Goal: Task Accomplishment & Management: Use online tool/utility

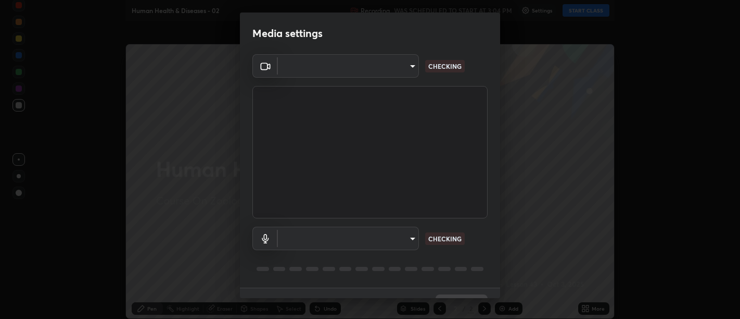
scroll to position [319, 740]
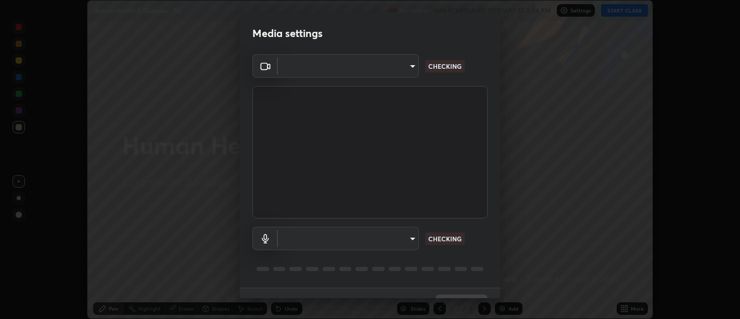
type input "d9b519daceb8a772394af6ea8e45353be5bbf62d8cb1cf3345c472de64055974"
type input "default"
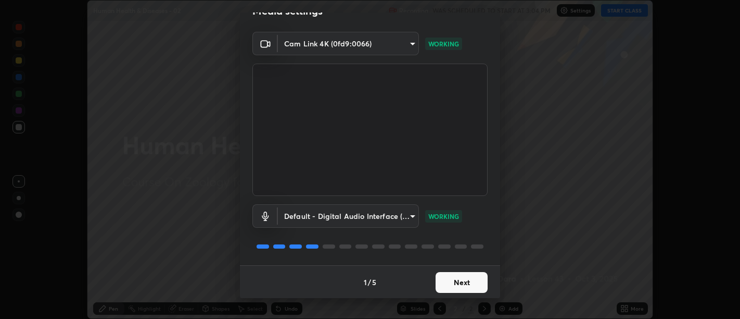
click at [458, 290] on button "Next" at bounding box center [462, 282] width 52 height 21
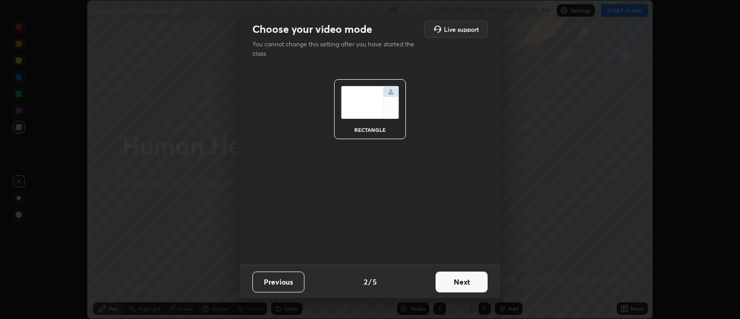
click at [458, 288] on button "Next" at bounding box center [462, 281] width 52 height 21
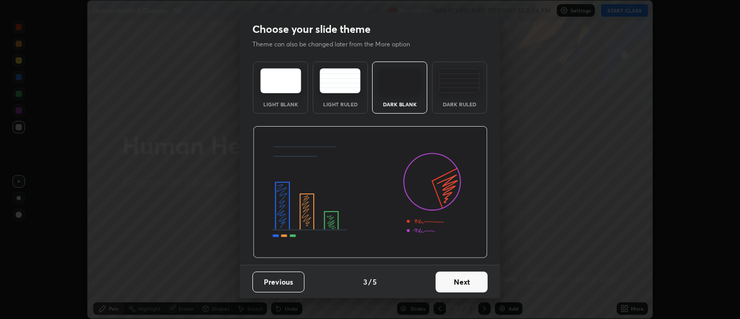
click at [461, 287] on button "Next" at bounding box center [462, 281] width 52 height 21
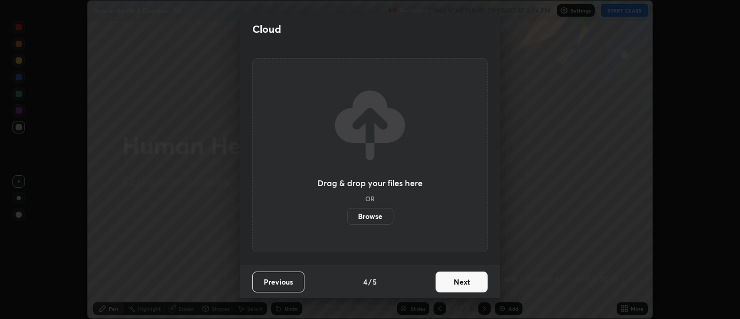
click at [461, 286] on button "Next" at bounding box center [462, 281] width 52 height 21
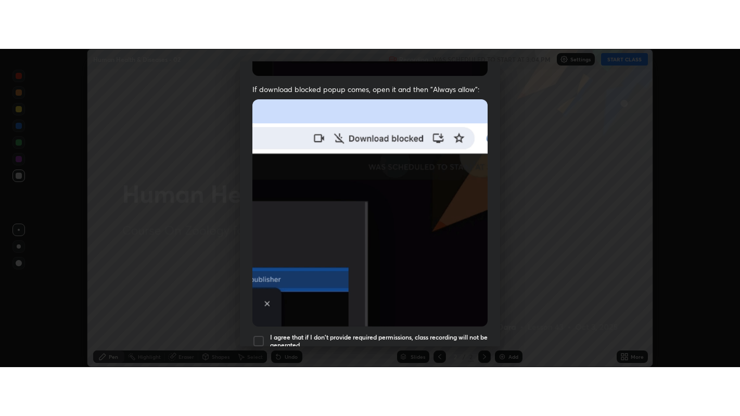
scroll to position [235, 0]
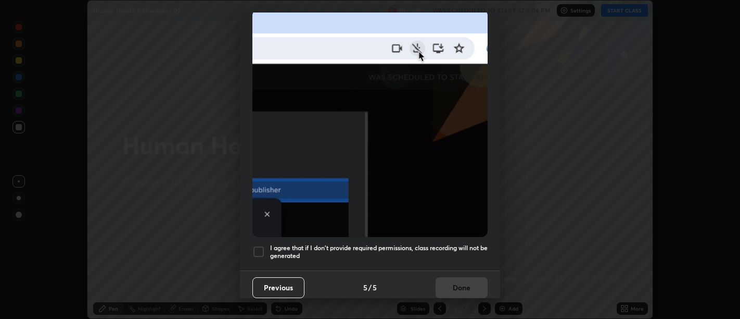
click at [447, 248] on h5 "I agree that if I don't provide required permissions, class recording will not …" at bounding box center [379, 252] width 218 height 16
click at [457, 277] on button "Done" at bounding box center [462, 287] width 52 height 21
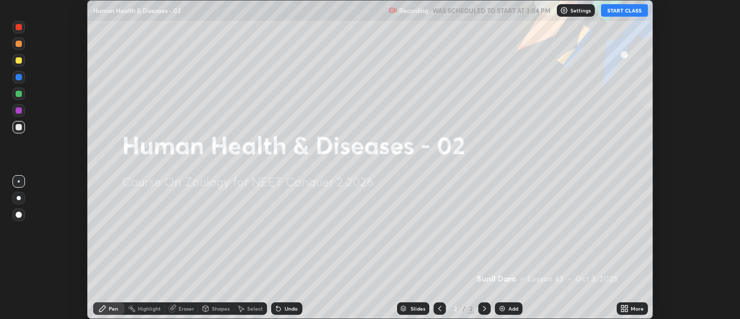
click at [622, 310] on icon at bounding box center [623, 310] width 3 height 3
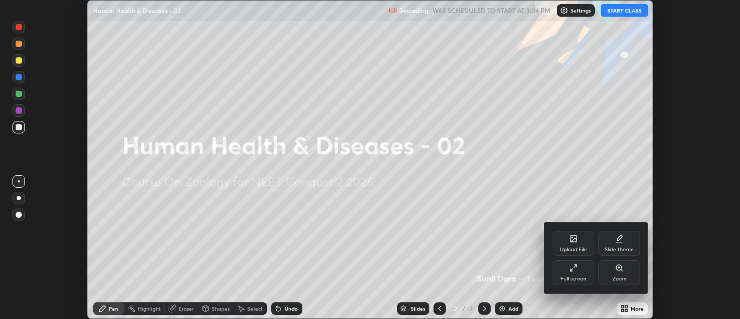
click at [585, 278] on div "Full screen" at bounding box center [574, 278] width 26 height 5
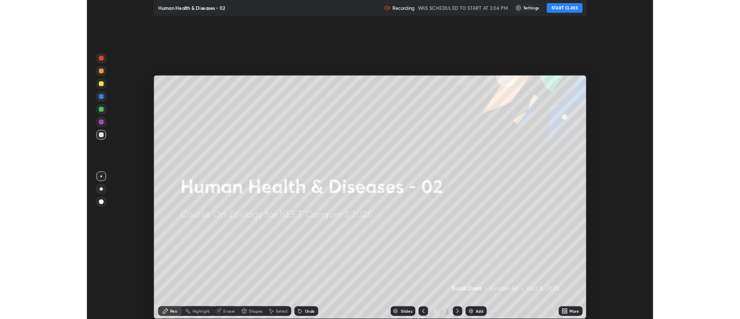
scroll to position [416, 740]
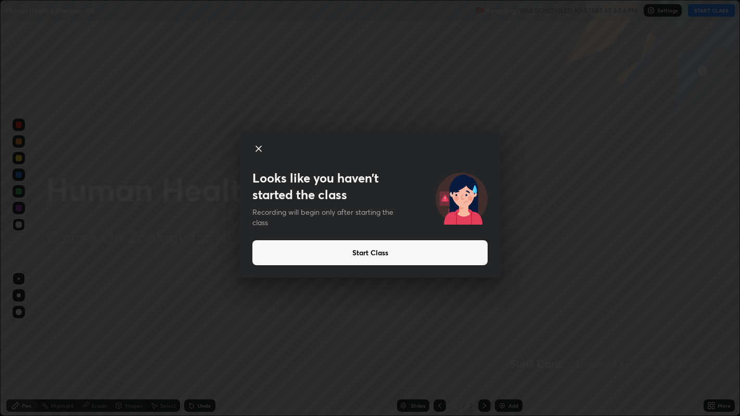
click at [257, 149] on icon at bounding box center [258, 148] width 5 height 5
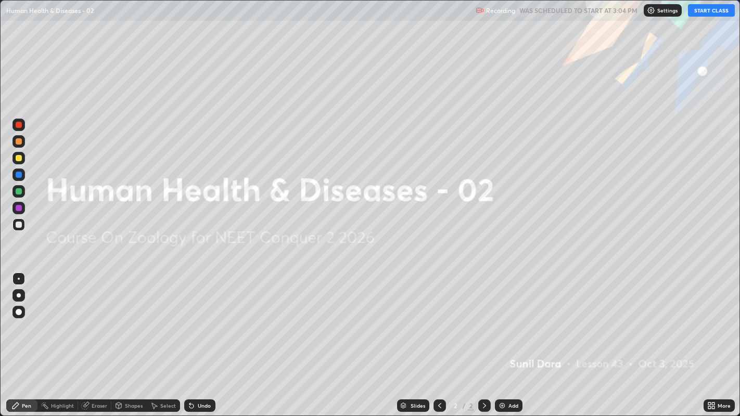
click at [700, 10] on button "START CLASS" at bounding box center [711, 10] width 47 height 12
click at [509, 318] on div "Add" at bounding box center [514, 405] width 10 height 5
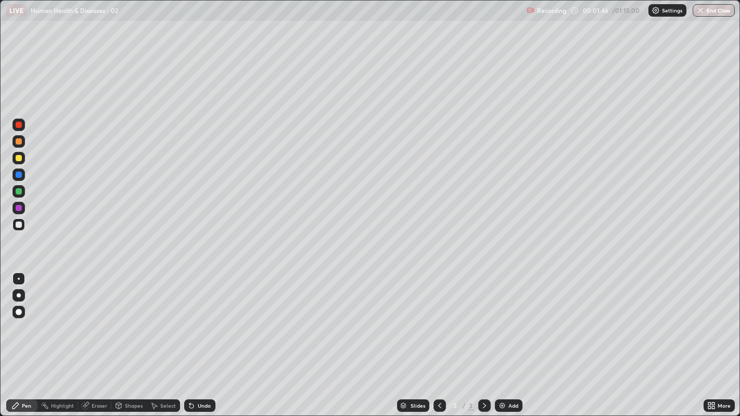
click at [20, 143] on div at bounding box center [19, 141] width 6 height 6
click at [18, 296] on div at bounding box center [19, 296] width 4 height 4
click at [18, 223] on div at bounding box center [19, 225] width 6 height 6
click at [19, 224] on div at bounding box center [19, 225] width 6 height 6
click at [18, 225] on div at bounding box center [19, 225] width 6 height 6
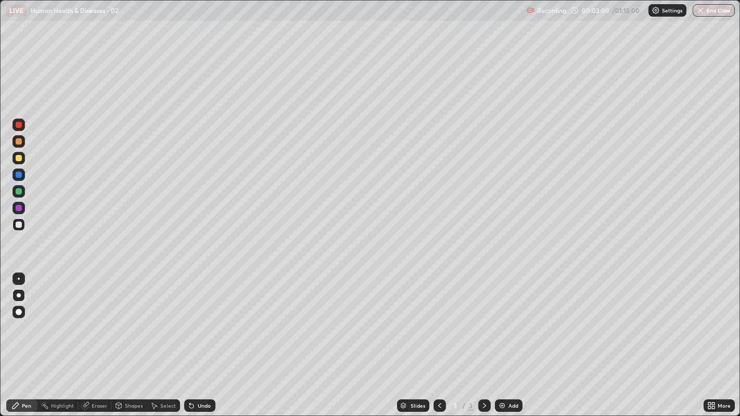
click at [202, 318] on div "Undo" at bounding box center [204, 405] width 13 height 5
click at [200, 318] on div "Undo" at bounding box center [204, 405] width 13 height 5
click at [202, 318] on div "Undo" at bounding box center [204, 405] width 13 height 5
click at [17, 158] on div at bounding box center [19, 158] width 6 height 6
click at [22, 226] on div at bounding box center [18, 225] width 12 height 12
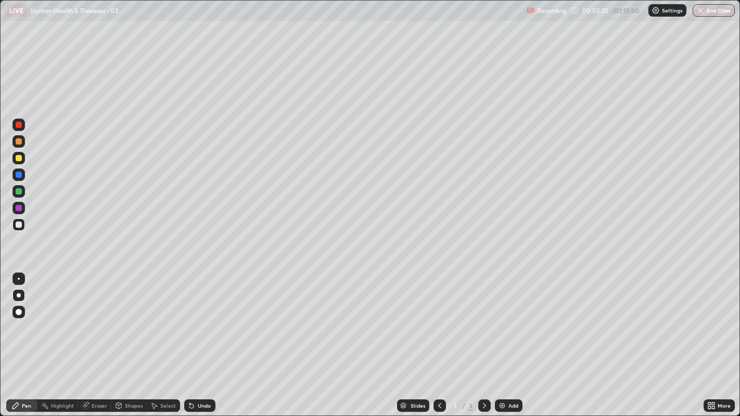
click at [13, 226] on div at bounding box center [18, 225] width 12 height 12
click at [19, 192] on div at bounding box center [19, 191] width 6 height 6
click at [18, 225] on div at bounding box center [19, 225] width 6 height 6
click at [15, 231] on div at bounding box center [18, 225] width 12 height 12
click at [581, 318] on div "Slides 3 / 3 Add" at bounding box center [460, 406] width 488 height 21
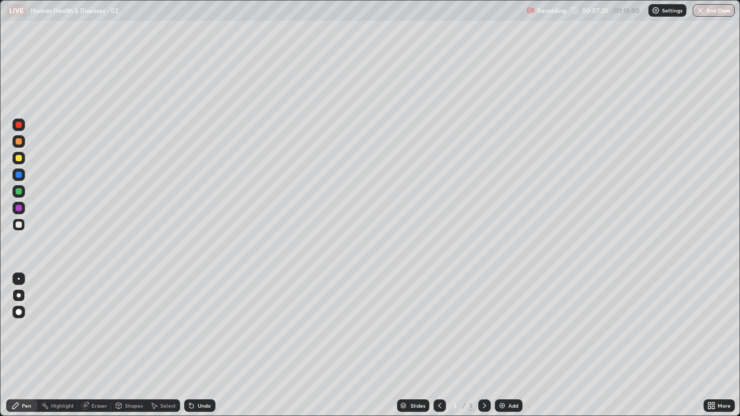
click at [605, 318] on div "Slides 3 / 3 Add" at bounding box center [460, 406] width 488 height 21
click at [610, 318] on div "Slides 3 / 3 Add" at bounding box center [460, 406] width 488 height 21
click at [604, 318] on div "Slides 3 / 3 Add" at bounding box center [460, 406] width 488 height 21
click at [612, 318] on div "Slides 3 / 3 Add" at bounding box center [460, 406] width 488 height 21
click at [617, 318] on div "Slides 3 / 3 Add" at bounding box center [460, 406] width 488 height 21
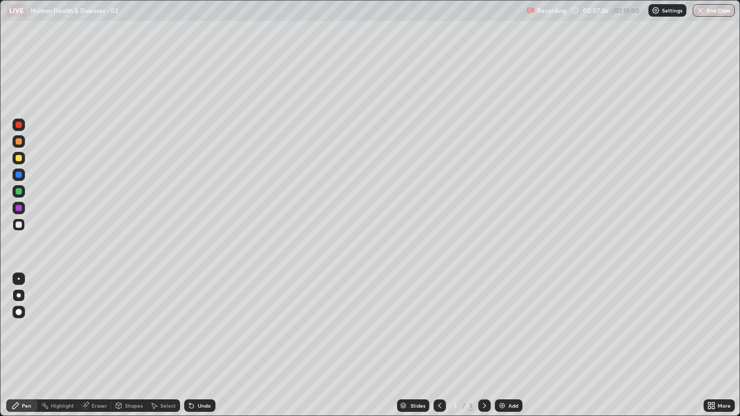
click at [612, 318] on div "Slides 3 / 3 Add" at bounding box center [460, 406] width 488 height 21
click at [613, 318] on div "Slides 3 / 3 Add" at bounding box center [460, 406] width 488 height 21
click at [614, 318] on div "Slides 3 / 3 Add" at bounding box center [460, 406] width 488 height 21
click at [20, 173] on div at bounding box center [19, 175] width 6 height 6
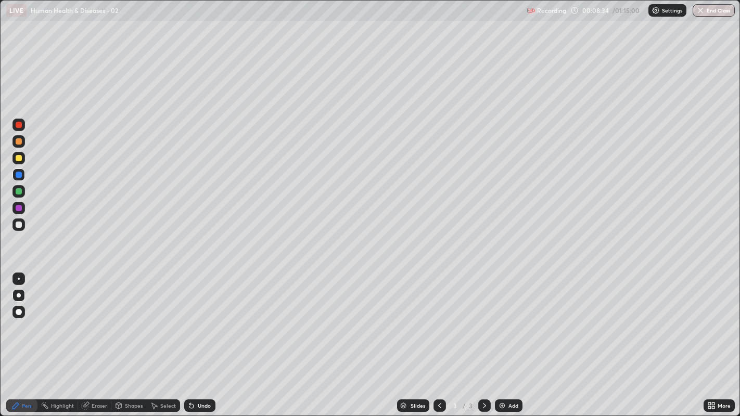
click at [18, 192] on div at bounding box center [19, 191] width 6 height 6
click at [17, 227] on div at bounding box center [19, 225] width 6 height 6
click at [196, 318] on div "Undo" at bounding box center [199, 406] width 31 height 12
click at [201, 318] on div "Undo" at bounding box center [204, 405] width 13 height 5
click at [203, 318] on div "Undo" at bounding box center [204, 405] width 13 height 5
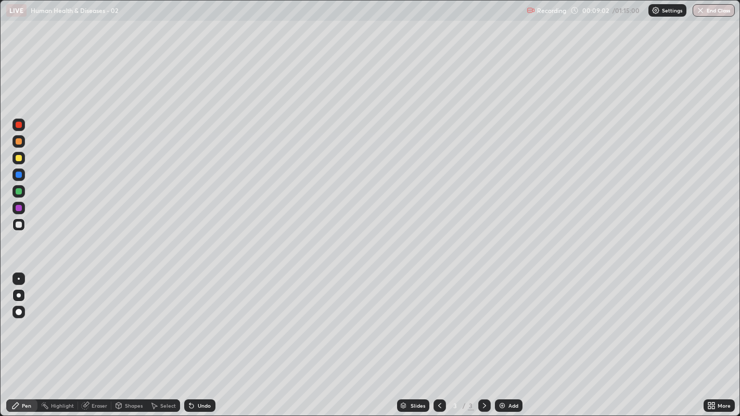
click at [201, 318] on div "Undo" at bounding box center [204, 405] width 13 height 5
click at [204, 318] on div "Undo" at bounding box center [204, 405] width 13 height 5
click at [206, 318] on div "Undo" at bounding box center [199, 406] width 31 height 12
click at [19, 224] on div at bounding box center [19, 225] width 6 height 6
click at [484, 318] on icon at bounding box center [484, 406] width 8 height 8
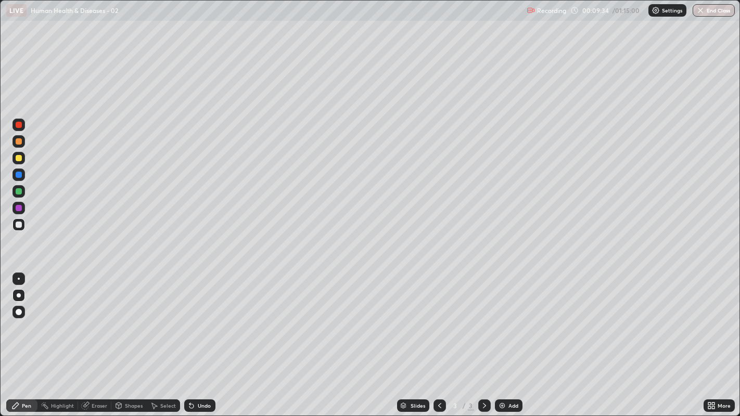
click at [511, 318] on div "Add" at bounding box center [514, 405] width 10 height 5
click at [19, 176] on div at bounding box center [19, 175] width 6 height 6
click at [19, 222] on div at bounding box center [19, 225] width 6 height 6
click at [19, 224] on div at bounding box center [19, 225] width 6 height 6
click at [12, 230] on div at bounding box center [18, 225] width 12 height 17
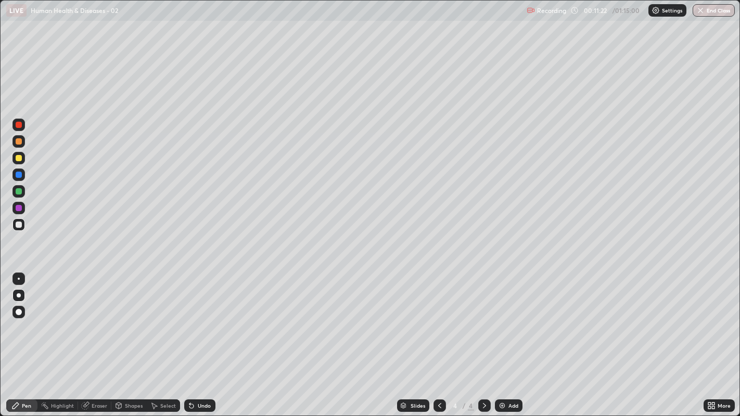
click at [19, 159] on div at bounding box center [19, 158] width 6 height 6
click at [15, 226] on div at bounding box center [18, 225] width 12 height 12
click at [17, 226] on div at bounding box center [19, 225] width 6 height 6
click at [16, 231] on div at bounding box center [18, 225] width 12 height 12
click at [19, 225] on div at bounding box center [19, 225] width 6 height 6
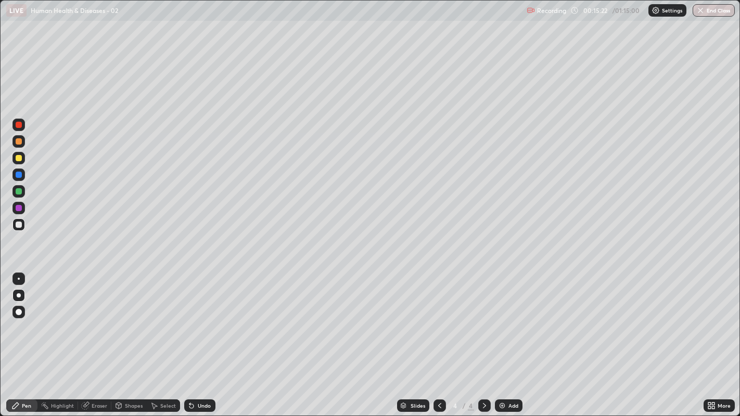
click at [19, 225] on div at bounding box center [19, 225] width 6 height 6
click at [483, 318] on icon at bounding box center [484, 406] width 8 height 8
click at [507, 318] on div "Add" at bounding box center [509, 406] width 28 height 12
click at [24, 141] on div at bounding box center [18, 141] width 12 height 12
click at [18, 227] on div at bounding box center [19, 225] width 6 height 6
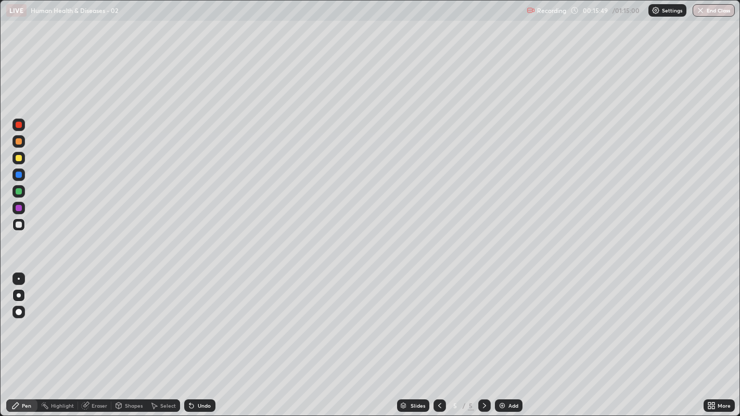
click at [16, 226] on div at bounding box center [19, 225] width 6 height 6
click at [18, 226] on div at bounding box center [19, 225] width 6 height 6
click at [198, 318] on div "Undo" at bounding box center [204, 405] width 13 height 5
click at [203, 318] on div "Undo" at bounding box center [204, 405] width 13 height 5
click at [18, 225] on div at bounding box center [19, 225] width 6 height 6
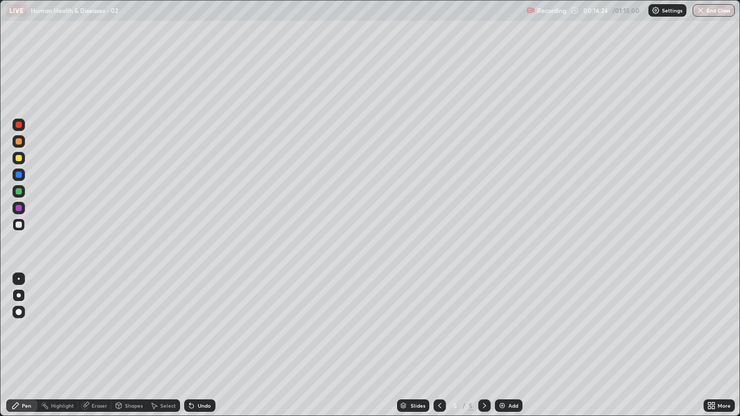
click at [18, 224] on div at bounding box center [19, 225] width 6 height 6
click at [19, 225] on div at bounding box center [19, 225] width 6 height 6
click at [23, 224] on div at bounding box center [18, 225] width 12 height 12
click at [16, 227] on div at bounding box center [18, 225] width 12 height 12
click at [18, 226] on div at bounding box center [19, 225] width 6 height 6
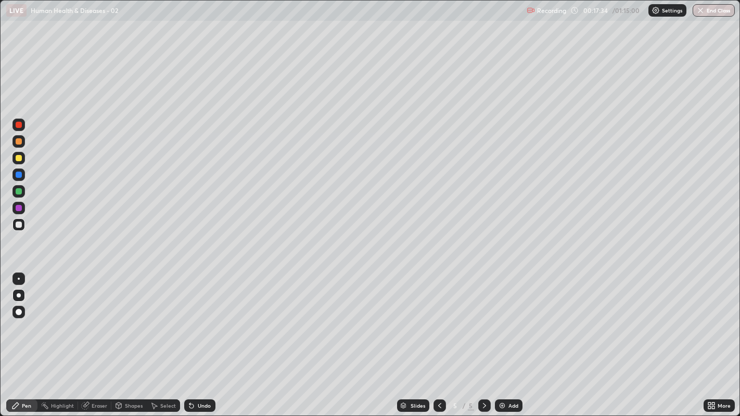
click at [16, 226] on div at bounding box center [19, 225] width 6 height 6
click at [17, 226] on div at bounding box center [19, 225] width 6 height 6
click at [18, 225] on div at bounding box center [19, 225] width 6 height 6
click at [17, 226] on div at bounding box center [19, 225] width 6 height 6
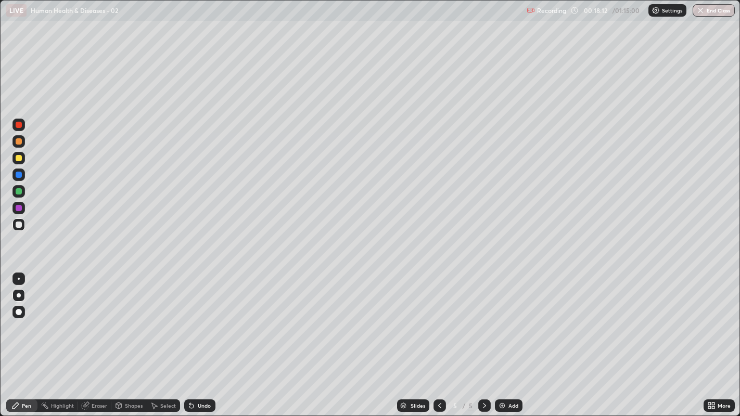
click at [19, 225] on div at bounding box center [19, 225] width 6 height 6
click at [202, 318] on div "Undo" at bounding box center [204, 405] width 13 height 5
click at [199, 318] on div "Undo" at bounding box center [204, 405] width 13 height 5
click at [15, 222] on div at bounding box center [18, 225] width 12 height 12
click at [19, 225] on div at bounding box center [19, 225] width 6 height 6
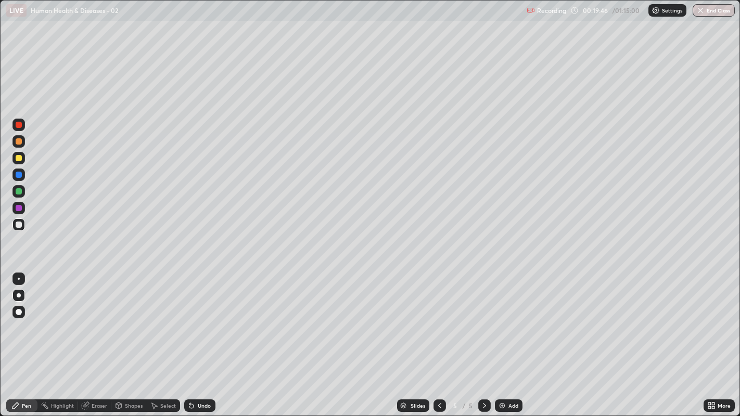
click at [18, 207] on div at bounding box center [19, 208] width 6 height 6
click at [17, 193] on div at bounding box center [19, 191] width 6 height 6
click at [214, 318] on div "Undo" at bounding box center [199, 406] width 31 height 12
click at [13, 226] on div at bounding box center [18, 225] width 12 height 12
click at [13, 142] on div at bounding box center [18, 141] width 12 height 12
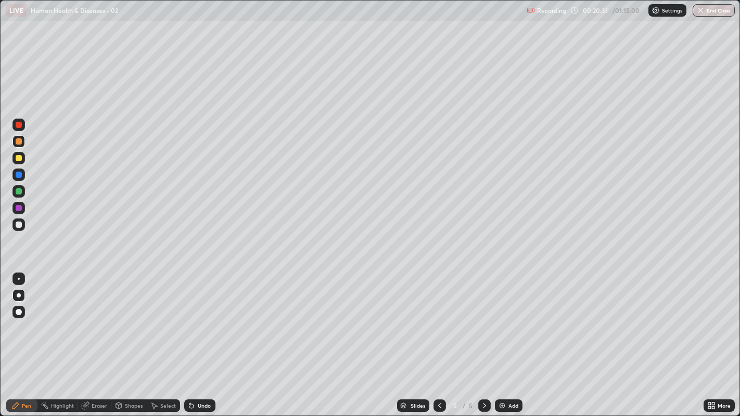
click at [17, 157] on div at bounding box center [19, 158] width 6 height 6
click at [17, 226] on div at bounding box center [19, 225] width 6 height 6
click at [18, 177] on div at bounding box center [19, 175] width 6 height 6
click at [17, 227] on div at bounding box center [19, 225] width 6 height 6
click at [509, 318] on div "Add" at bounding box center [514, 405] width 10 height 5
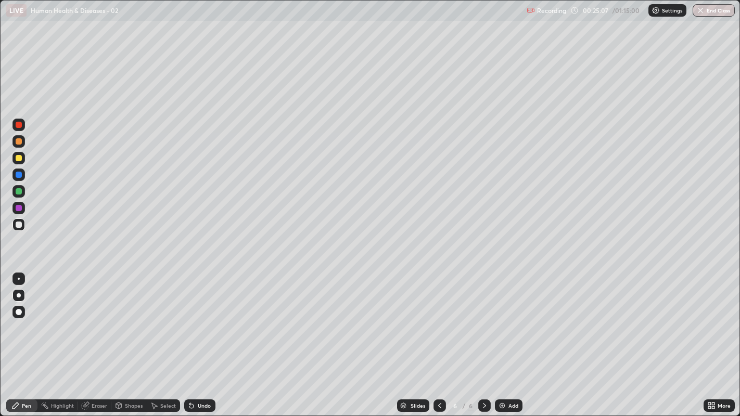
click at [20, 226] on div at bounding box center [19, 225] width 6 height 6
click at [201, 318] on div "Undo" at bounding box center [204, 405] width 13 height 5
click at [195, 318] on div "Undo" at bounding box center [199, 406] width 31 height 12
click at [193, 318] on icon at bounding box center [191, 406] width 8 height 8
click at [19, 224] on div at bounding box center [19, 225] width 6 height 6
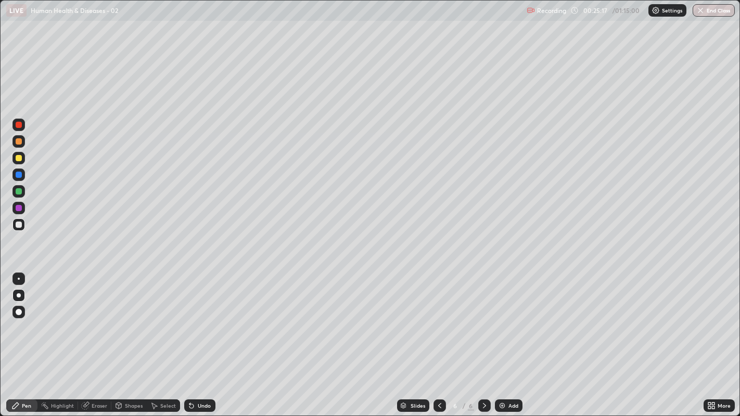
click at [20, 224] on div at bounding box center [19, 225] width 6 height 6
click at [202, 318] on div "Undo" at bounding box center [199, 406] width 31 height 12
click at [201, 318] on div "Undo" at bounding box center [204, 405] width 13 height 5
click at [19, 226] on div at bounding box center [19, 225] width 6 height 6
click at [17, 125] on div at bounding box center [19, 125] width 6 height 6
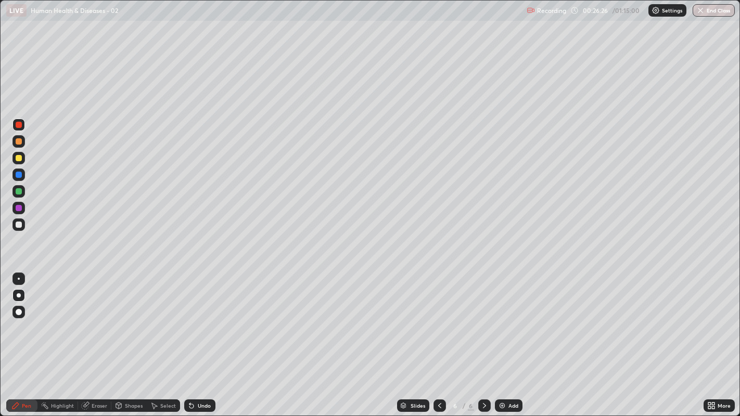
click at [19, 224] on div at bounding box center [19, 225] width 6 height 6
click at [19, 226] on div at bounding box center [19, 225] width 6 height 6
click at [15, 227] on div at bounding box center [18, 225] width 12 height 12
click at [13, 227] on div at bounding box center [18, 225] width 12 height 12
click at [438, 318] on icon at bounding box center [440, 406] width 8 height 8
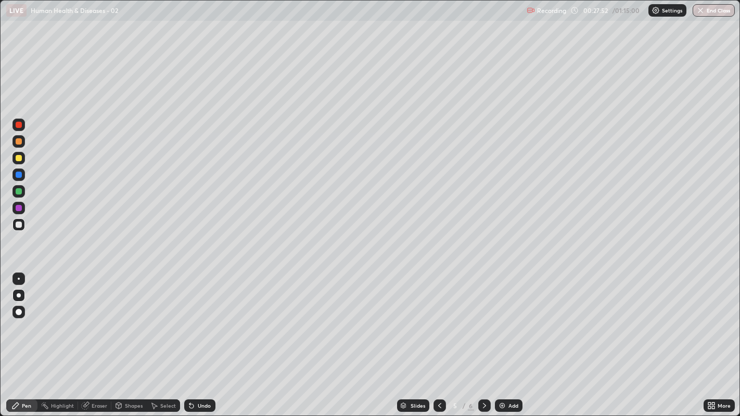
click at [483, 318] on icon at bounding box center [484, 406] width 8 height 8
click at [19, 208] on div at bounding box center [19, 208] width 6 height 6
click at [17, 191] on div at bounding box center [19, 191] width 6 height 6
click at [18, 227] on div at bounding box center [19, 225] width 6 height 6
click at [18, 229] on div at bounding box center [18, 225] width 12 height 12
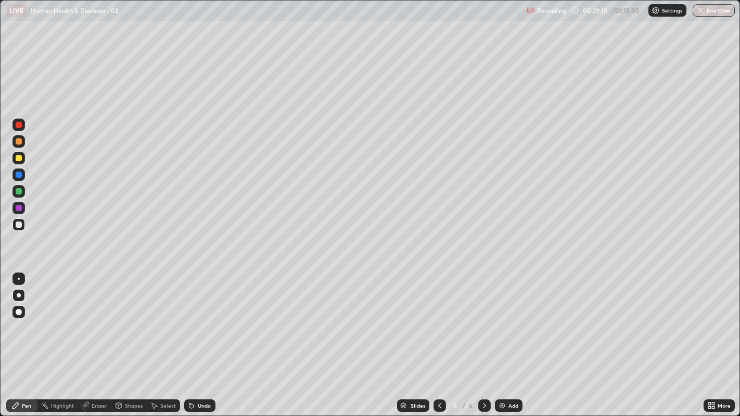
click at [211, 318] on div "Undo" at bounding box center [199, 406] width 31 height 12
click at [207, 318] on div "Undo" at bounding box center [199, 406] width 31 height 12
click at [19, 141] on div at bounding box center [19, 141] width 6 height 6
click at [203, 318] on div "Undo" at bounding box center [199, 406] width 31 height 12
click at [18, 225] on div at bounding box center [19, 225] width 6 height 6
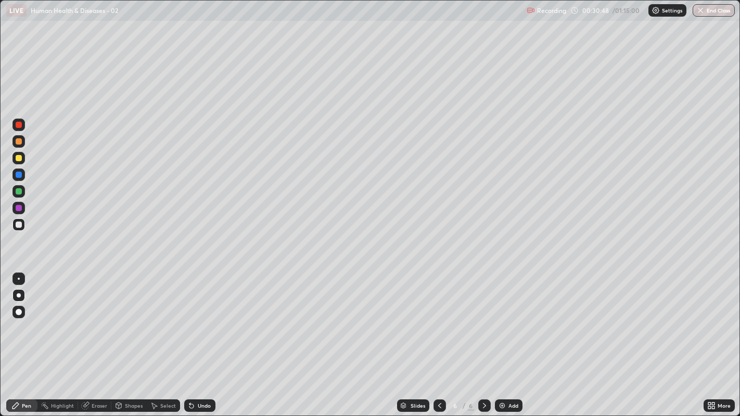
click at [24, 225] on div at bounding box center [18, 225] width 12 height 12
click at [204, 318] on div "Undo" at bounding box center [204, 405] width 13 height 5
click at [17, 193] on div at bounding box center [19, 191] width 6 height 6
click at [24, 225] on div at bounding box center [18, 225] width 12 height 12
click at [19, 225] on div at bounding box center [19, 225] width 6 height 6
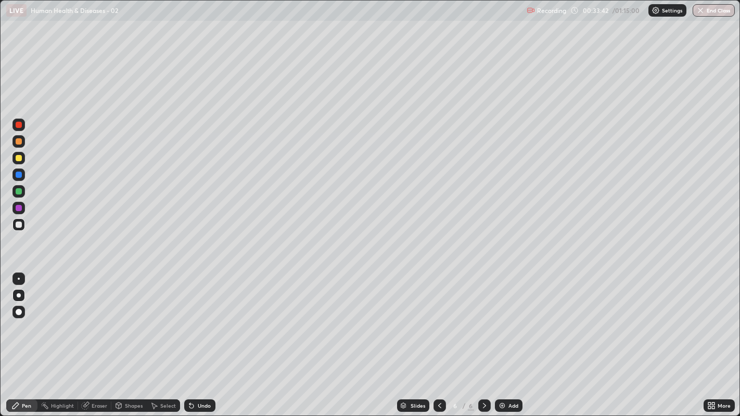
click at [12, 224] on div at bounding box center [18, 225] width 12 height 12
click at [18, 225] on div at bounding box center [19, 225] width 6 height 6
click at [17, 208] on div at bounding box center [19, 208] width 6 height 6
click at [18, 158] on div at bounding box center [19, 158] width 6 height 6
click at [18, 225] on div at bounding box center [19, 225] width 6 height 6
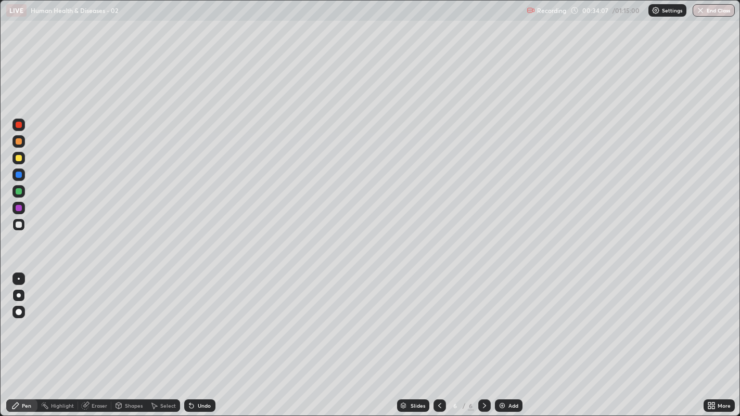
click at [19, 208] on div at bounding box center [19, 208] width 6 height 6
click at [17, 226] on div at bounding box center [19, 225] width 6 height 6
click at [18, 226] on div at bounding box center [19, 225] width 6 height 6
click at [16, 222] on div at bounding box center [19, 225] width 6 height 6
click at [201, 318] on div "Undo" at bounding box center [204, 405] width 13 height 5
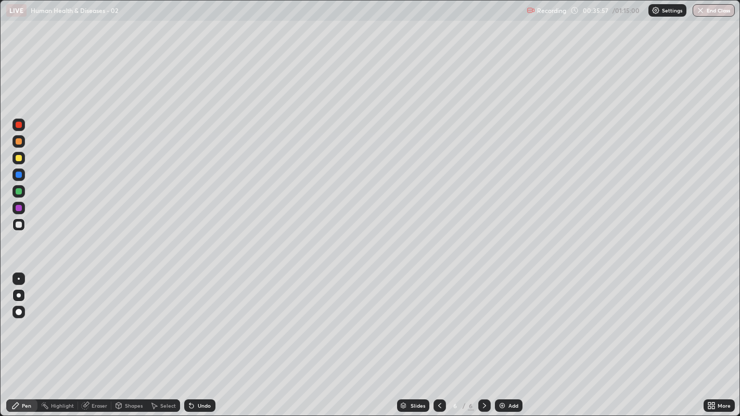
click at [12, 225] on div at bounding box center [18, 225] width 12 height 12
click at [483, 318] on icon at bounding box center [484, 406] width 8 height 8
click at [506, 318] on div "Add" at bounding box center [509, 406] width 28 height 12
click at [16, 227] on div at bounding box center [19, 225] width 6 height 6
click at [18, 142] on div at bounding box center [19, 141] width 6 height 6
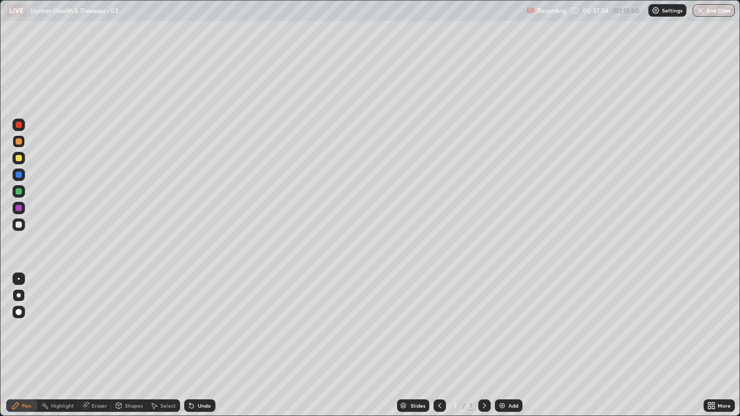
click at [18, 225] on div at bounding box center [19, 225] width 6 height 6
click at [16, 225] on div at bounding box center [19, 225] width 6 height 6
click at [19, 226] on div at bounding box center [19, 225] width 6 height 6
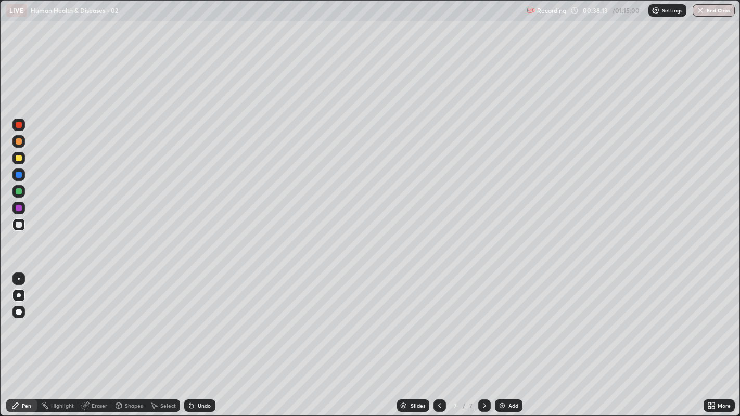
click at [198, 318] on div "Undo" at bounding box center [204, 405] width 13 height 5
click at [200, 318] on div "Undo" at bounding box center [199, 406] width 31 height 12
click at [201, 318] on div "Undo" at bounding box center [199, 406] width 31 height 12
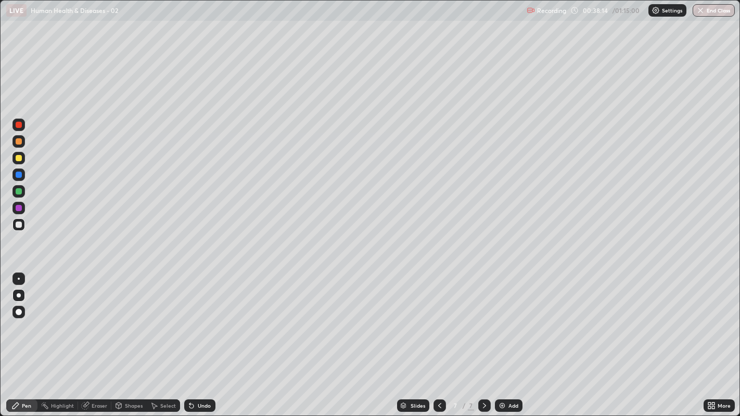
click at [203, 318] on div "Undo" at bounding box center [199, 406] width 31 height 12
click at [200, 318] on div "Undo" at bounding box center [199, 406] width 31 height 12
click at [18, 226] on div at bounding box center [19, 225] width 6 height 6
click at [16, 224] on div at bounding box center [19, 225] width 6 height 6
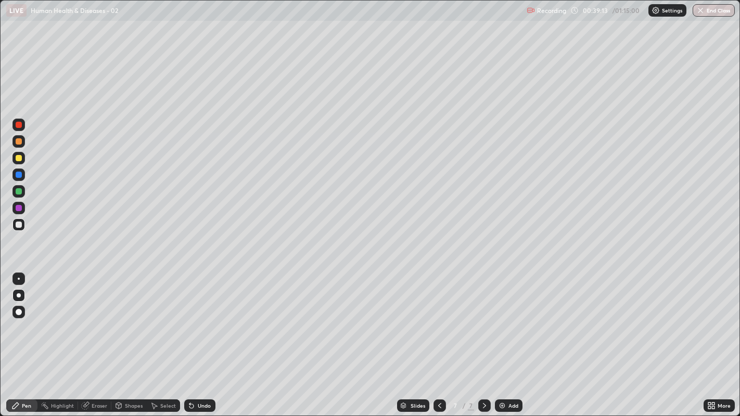
click at [19, 226] on div at bounding box center [19, 225] width 6 height 6
click at [17, 225] on div at bounding box center [19, 225] width 6 height 6
click at [16, 225] on div at bounding box center [19, 225] width 6 height 6
click at [18, 224] on div at bounding box center [19, 225] width 6 height 6
click at [483, 318] on icon at bounding box center [484, 406] width 8 height 8
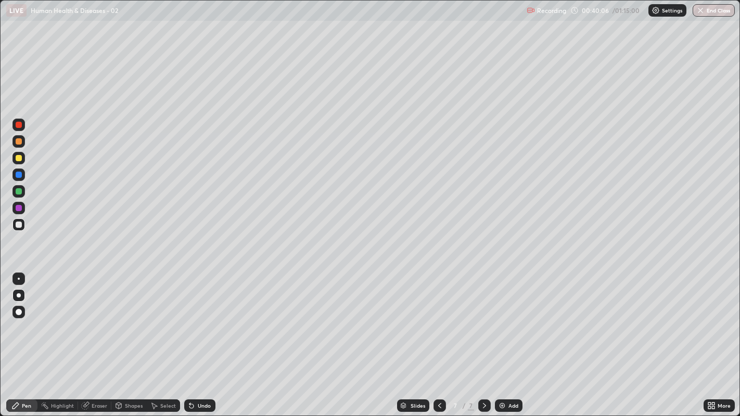
click at [502, 318] on img at bounding box center [502, 406] width 8 height 8
click at [18, 225] on div at bounding box center [19, 225] width 6 height 6
click at [21, 225] on div at bounding box center [19, 225] width 6 height 6
click at [434, 318] on div at bounding box center [440, 406] width 12 height 12
click at [98, 318] on div "Eraser" at bounding box center [100, 405] width 16 height 5
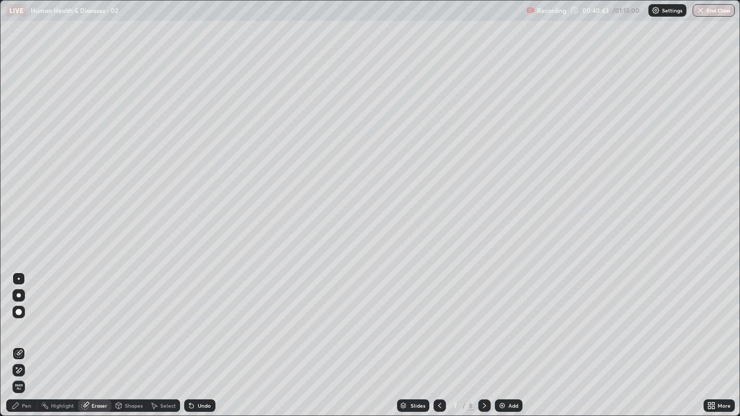
click at [18, 318] on icon at bounding box center [15, 406] width 8 height 8
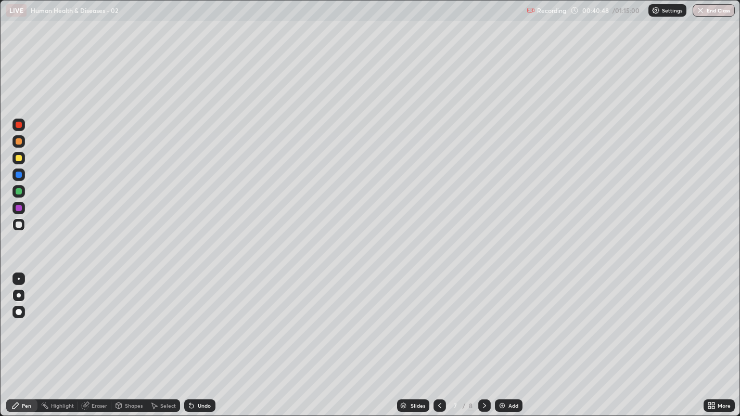
click at [19, 226] on div at bounding box center [19, 225] width 6 height 6
click at [200, 318] on div "Undo" at bounding box center [204, 405] width 13 height 5
click at [199, 318] on div "Undo" at bounding box center [199, 406] width 31 height 12
click at [198, 318] on div "Undo" at bounding box center [199, 406] width 31 height 12
click at [204, 318] on div "Undo" at bounding box center [199, 406] width 31 height 12
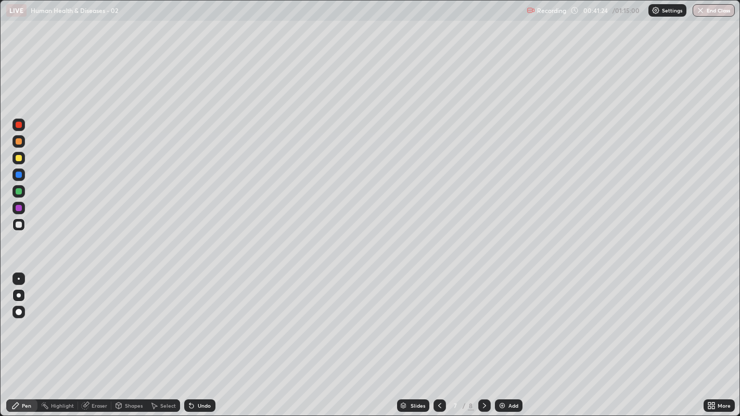
click at [19, 224] on div at bounding box center [19, 225] width 6 height 6
click at [483, 318] on icon at bounding box center [484, 406] width 8 height 8
click at [19, 224] on div at bounding box center [19, 225] width 6 height 6
click at [18, 225] on div at bounding box center [19, 225] width 6 height 6
click at [20, 227] on div at bounding box center [19, 225] width 6 height 6
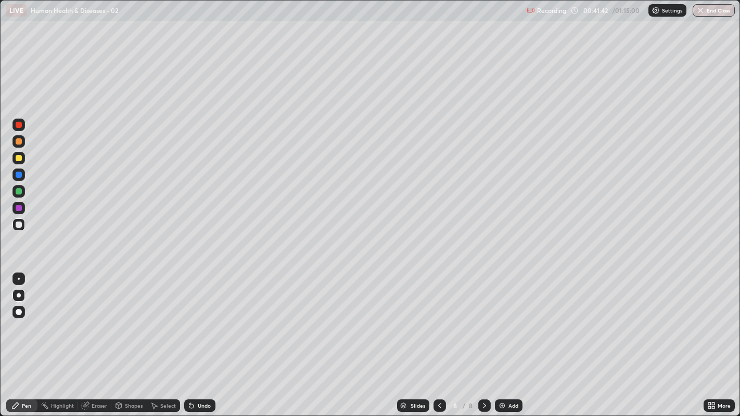
click at [19, 227] on div at bounding box center [19, 225] width 6 height 6
click at [19, 226] on div at bounding box center [19, 225] width 6 height 6
click at [15, 227] on div at bounding box center [18, 225] width 12 height 12
click at [99, 318] on div "Eraser" at bounding box center [100, 405] width 16 height 5
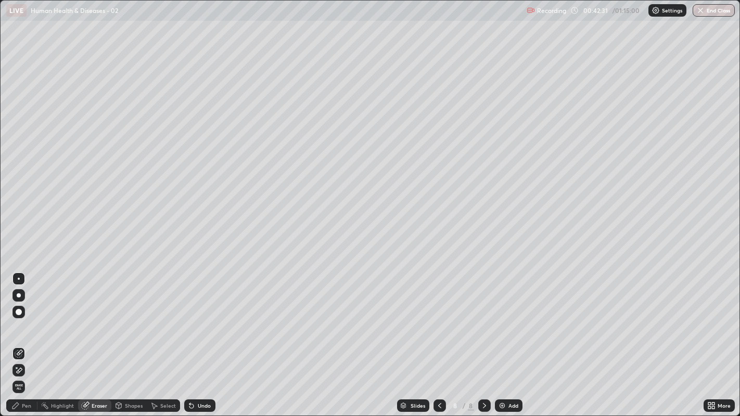
click at [24, 318] on div "Pen" at bounding box center [26, 405] width 9 height 5
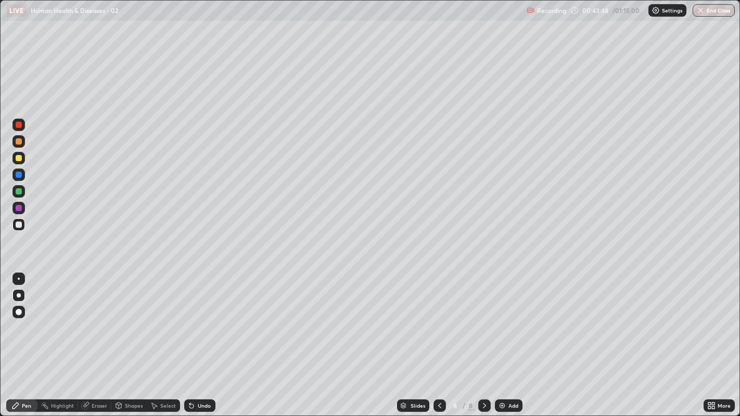
click at [26, 175] on div at bounding box center [18, 175] width 17 height 17
click at [19, 224] on div at bounding box center [19, 225] width 6 height 6
click at [11, 224] on div at bounding box center [18, 225] width 17 height 17
click at [23, 224] on div at bounding box center [18, 225] width 12 height 12
click at [13, 231] on div at bounding box center [18, 225] width 12 height 17
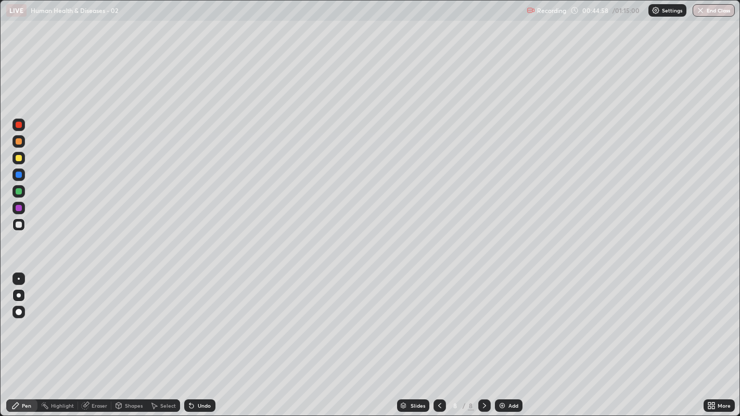
click at [203, 318] on div "Undo" at bounding box center [204, 405] width 13 height 5
click at [21, 223] on div at bounding box center [19, 225] width 6 height 6
click at [201, 318] on div "Undo" at bounding box center [204, 405] width 13 height 5
click at [202, 318] on div "Undo" at bounding box center [204, 405] width 13 height 5
click at [205, 318] on div "Undo" at bounding box center [204, 405] width 13 height 5
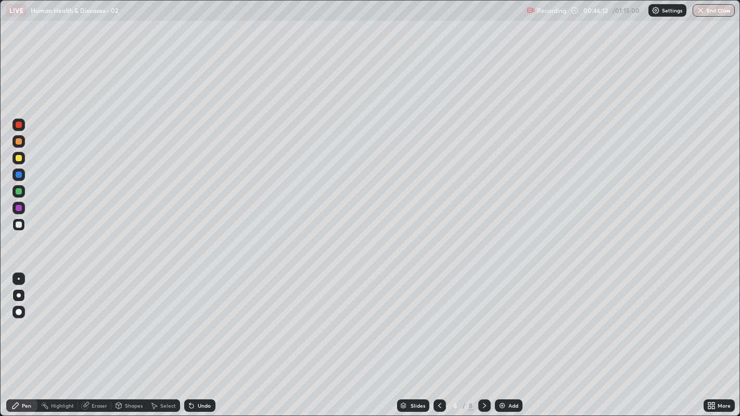
click at [204, 318] on div "Undo" at bounding box center [204, 405] width 13 height 5
click at [202, 318] on div "Undo" at bounding box center [199, 406] width 31 height 12
click at [201, 318] on div "Undo" at bounding box center [199, 406] width 31 height 12
click at [202, 318] on div "Undo" at bounding box center [204, 405] width 13 height 5
click at [203, 318] on div "Undo" at bounding box center [204, 405] width 13 height 5
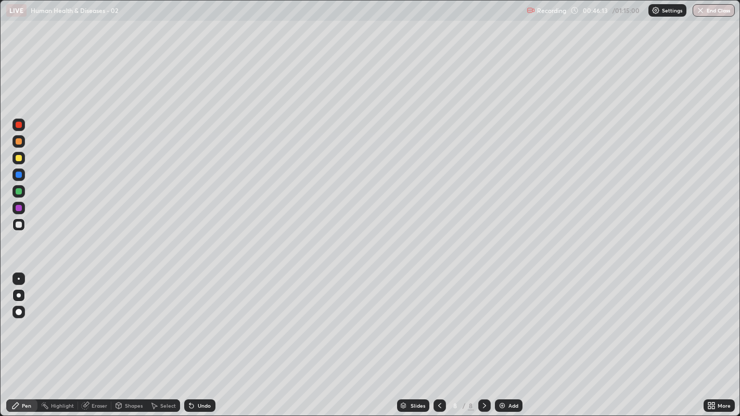
click at [202, 318] on div "Undo" at bounding box center [204, 405] width 13 height 5
click at [201, 318] on div "Undo" at bounding box center [204, 405] width 13 height 5
click at [200, 318] on div "Undo" at bounding box center [204, 405] width 13 height 5
click at [201, 318] on div "Undo" at bounding box center [204, 405] width 13 height 5
click at [22, 225] on div at bounding box center [18, 225] width 12 height 12
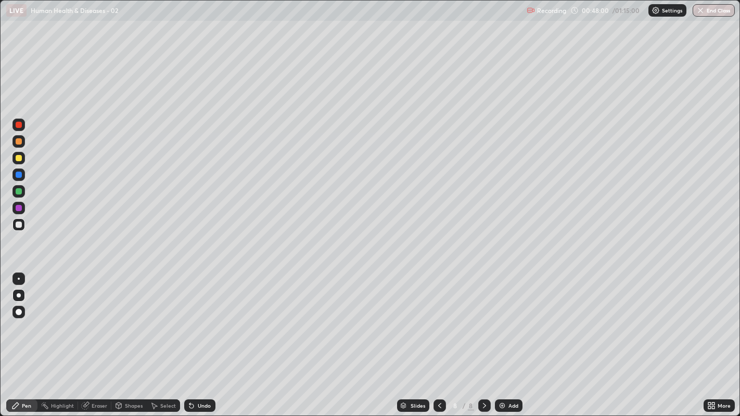
click at [203, 318] on div "Undo" at bounding box center [204, 405] width 13 height 5
click at [22, 230] on div at bounding box center [18, 225] width 12 height 12
click at [20, 225] on div at bounding box center [19, 225] width 6 height 6
click at [18, 224] on div at bounding box center [19, 225] width 6 height 6
click at [21, 227] on div at bounding box center [18, 225] width 12 height 12
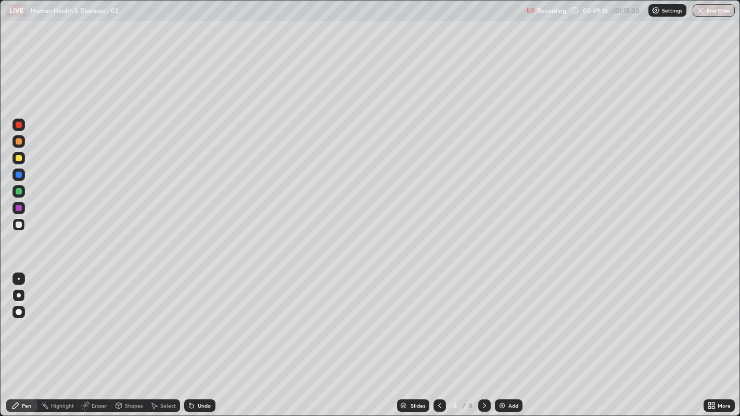
click at [18, 224] on div at bounding box center [19, 225] width 6 height 6
click at [23, 225] on div at bounding box center [18, 225] width 12 height 12
click at [18, 156] on div at bounding box center [19, 158] width 6 height 6
click at [12, 146] on div at bounding box center [18, 141] width 12 height 17
click at [17, 230] on div at bounding box center [18, 225] width 12 height 12
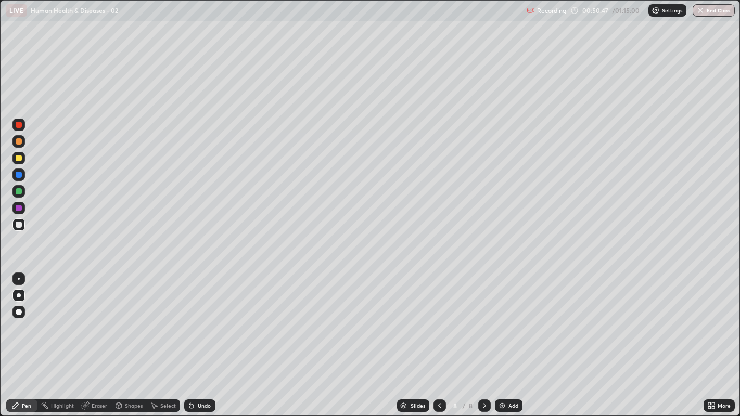
click at [20, 225] on div at bounding box center [19, 225] width 6 height 6
click at [483, 318] on icon at bounding box center [484, 406] width 8 height 8
click at [505, 318] on img at bounding box center [502, 406] width 8 height 8
click at [16, 231] on div at bounding box center [18, 225] width 12 height 12
click at [24, 226] on div at bounding box center [18, 225] width 12 height 12
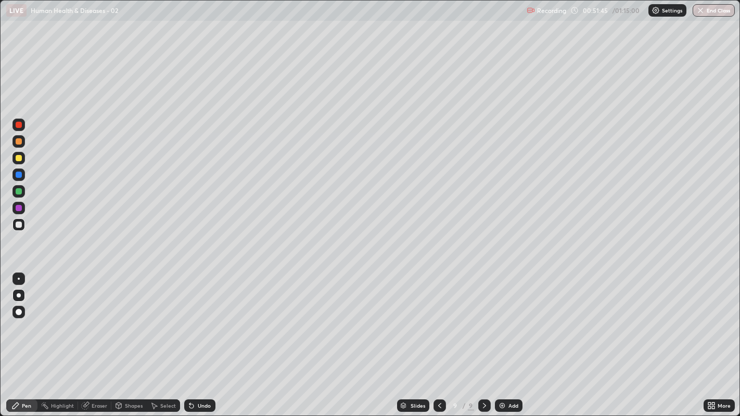
click at [17, 229] on div at bounding box center [18, 225] width 12 height 12
click at [18, 224] on div at bounding box center [19, 225] width 6 height 6
click at [205, 318] on div "Undo" at bounding box center [204, 405] width 13 height 5
click at [16, 226] on div at bounding box center [19, 225] width 6 height 6
click at [18, 224] on div at bounding box center [19, 225] width 6 height 6
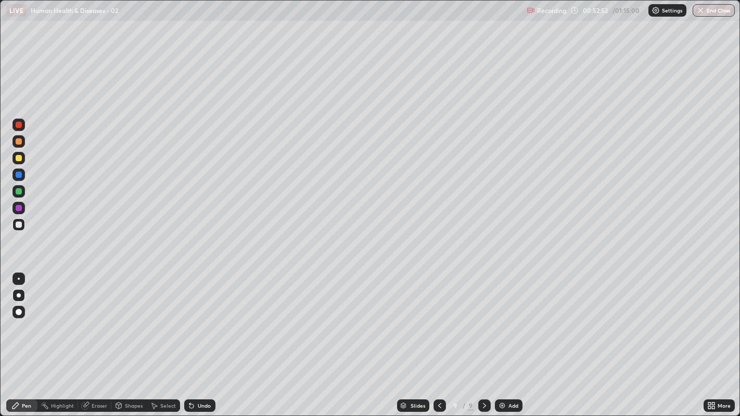
click at [18, 220] on div at bounding box center [18, 225] width 12 height 12
click at [18, 225] on div at bounding box center [19, 225] width 6 height 6
click at [19, 223] on div at bounding box center [19, 225] width 6 height 6
click at [17, 225] on div at bounding box center [19, 225] width 6 height 6
click at [544, 318] on div "Slides 9 / 9 Add" at bounding box center [460, 406] width 488 height 21
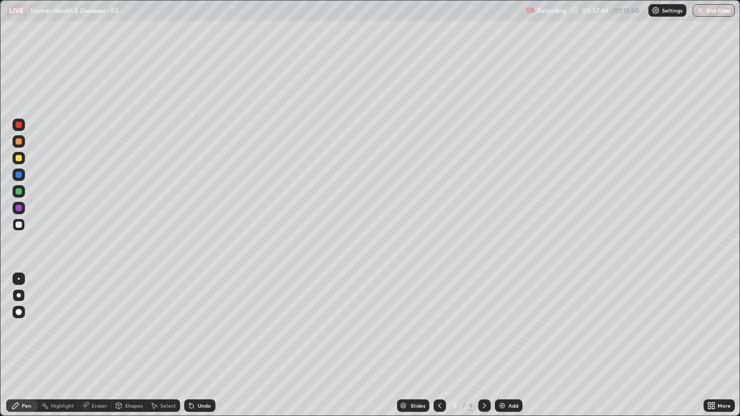
click at [16, 226] on div at bounding box center [18, 225] width 12 height 12
click at [21, 222] on div at bounding box center [18, 225] width 12 height 12
click at [19, 224] on div at bounding box center [19, 225] width 6 height 6
click at [483, 318] on icon at bounding box center [484, 406] width 8 height 8
click at [506, 318] on div "Add" at bounding box center [509, 406] width 28 height 12
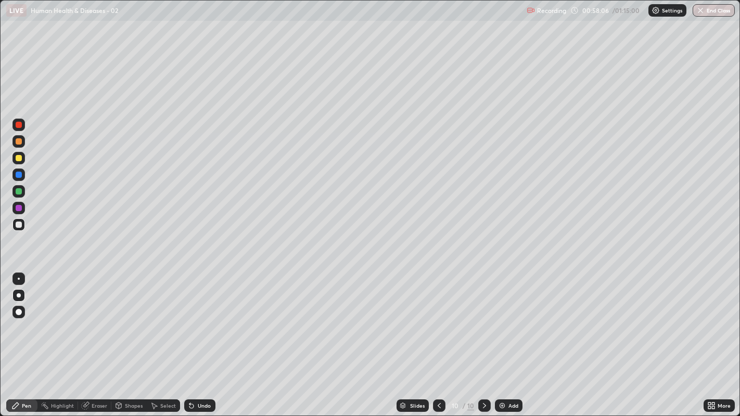
click at [18, 226] on div at bounding box center [19, 225] width 6 height 6
click at [18, 143] on div at bounding box center [19, 141] width 6 height 6
click at [16, 226] on div at bounding box center [19, 225] width 6 height 6
click at [18, 224] on div at bounding box center [19, 225] width 6 height 6
click at [19, 158] on div at bounding box center [19, 158] width 6 height 6
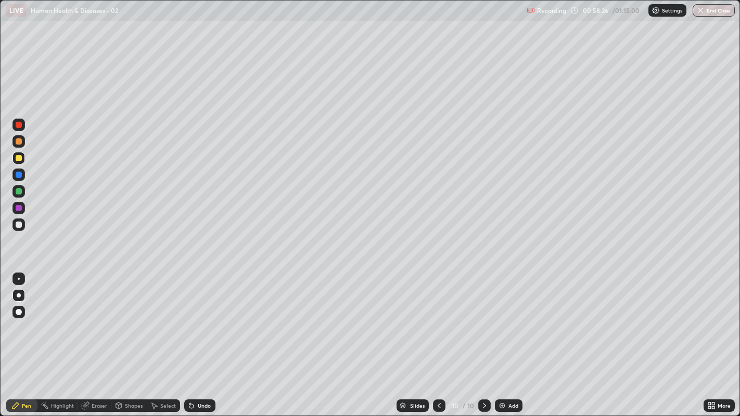
click at [16, 224] on div at bounding box center [19, 225] width 6 height 6
click at [18, 225] on div at bounding box center [19, 225] width 6 height 6
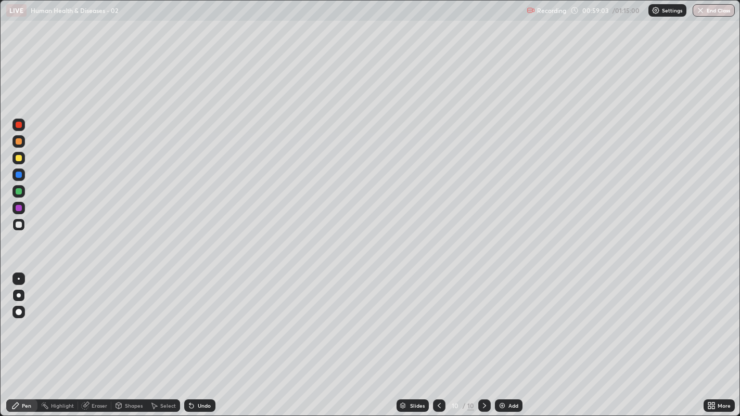
click at [18, 224] on div at bounding box center [19, 225] width 6 height 6
click at [201, 318] on div "Undo" at bounding box center [204, 405] width 13 height 5
click at [11, 308] on div at bounding box center [18, 312] width 17 height 17
click at [19, 225] on div at bounding box center [19, 225] width 6 height 6
click at [18, 290] on div at bounding box center [18, 295] width 12 height 12
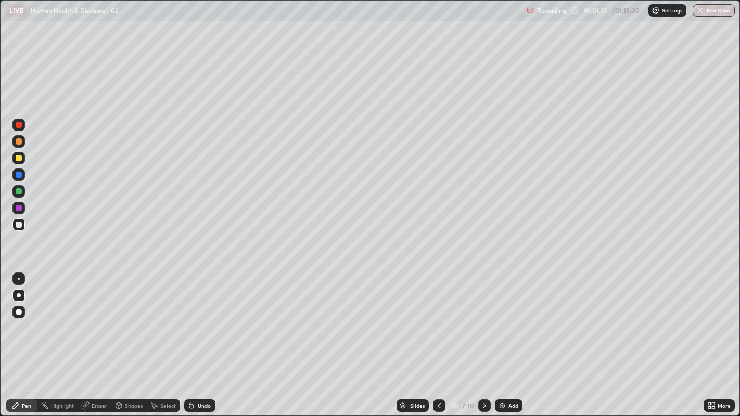
click at [20, 222] on div at bounding box center [19, 225] width 6 height 6
click at [17, 226] on div at bounding box center [19, 225] width 6 height 6
click at [20, 225] on div at bounding box center [19, 225] width 6 height 6
click at [21, 225] on div at bounding box center [19, 225] width 6 height 6
click at [484, 318] on icon at bounding box center [484, 406] width 8 height 8
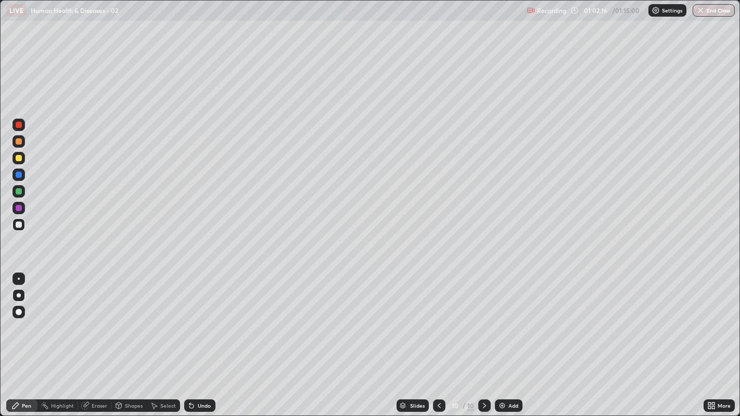
click at [511, 318] on div "Add" at bounding box center [514, 405] width 10 height 5
click at [21, 229] on div at bounding box center [18, 225] width 12 height 12
click at [19, 224] on div at bounding box center [19, 225] width 6 height 6
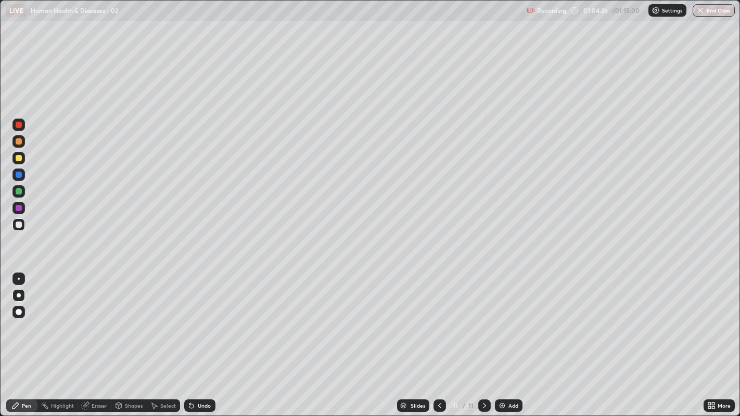
click at [18, 225] on div at bounding box center [19, 225] width 6 height 6
click at [719, 318] on div "More" at bounding box center [719, 406] width 31 height 12
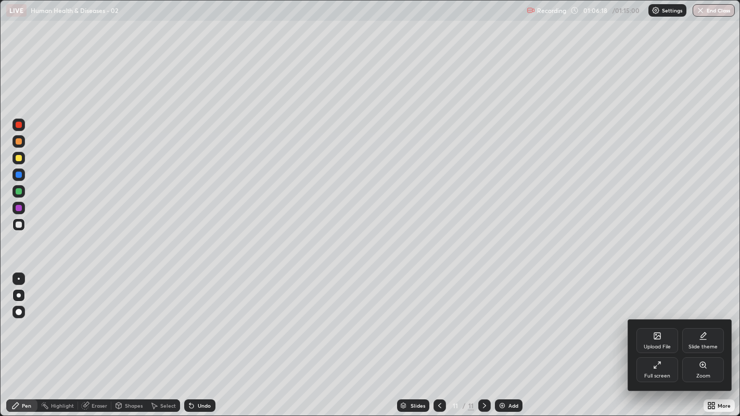
click at [669, 318] on div "Full screen" at bounding box center [658, 370] width 42 height 25
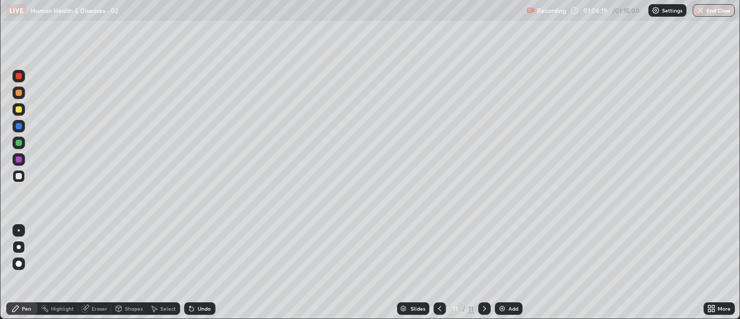
scroll to position [51734, 51313]
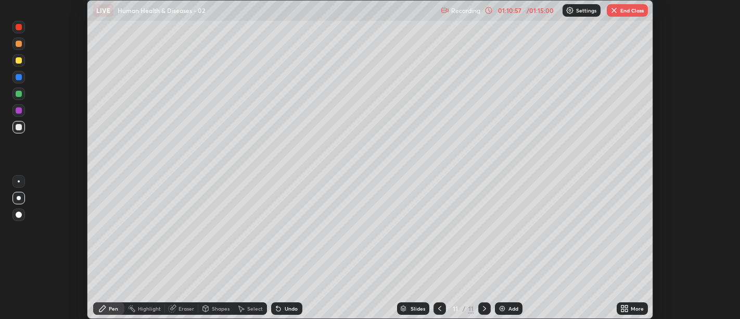
click at [626, 9] on button "End Class" at bounding box center [627, 10] width 41 height 12
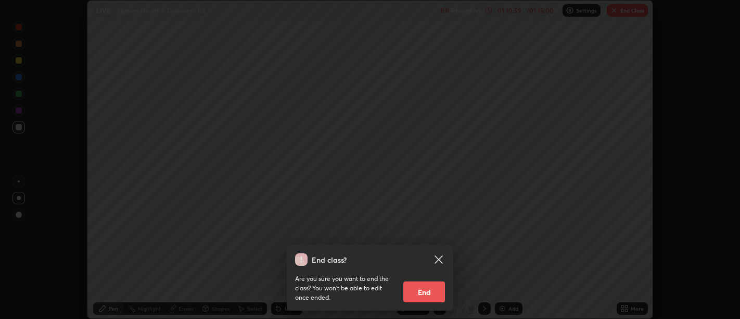
click at [416, 295] on button "End" at bounding box center [424, 291] width 42 height 21
